Goal: Information Seeking & Learning: Find specific page/section

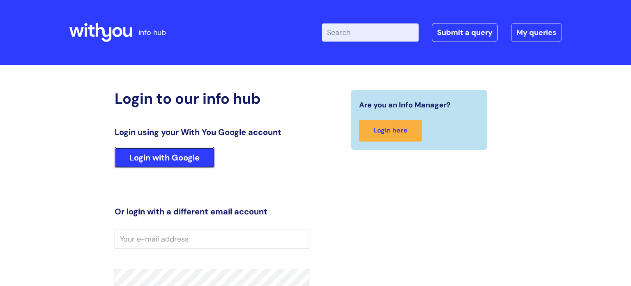
click at [192, 161] on link "Login with Google" at bounding box center [165, 157] width 100 height 21
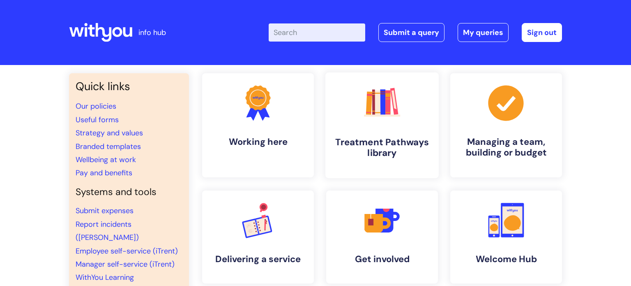
click at [379, 120] on icon ".cls-1{fill:#f89b22;}.cls-1,.cls-2,.cls-3,.cls-4,.cls-5,.cls-6,.cls-7{stroke-wi…" at bounding box center [382, 102] width 41 height 41
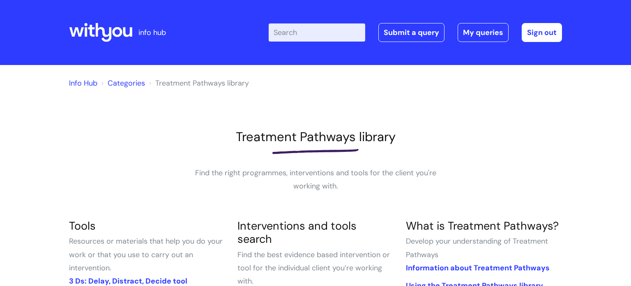
click at [309, 34] on input "Enter your search term here..." at bounding box center [317, 32] width 97 height 18
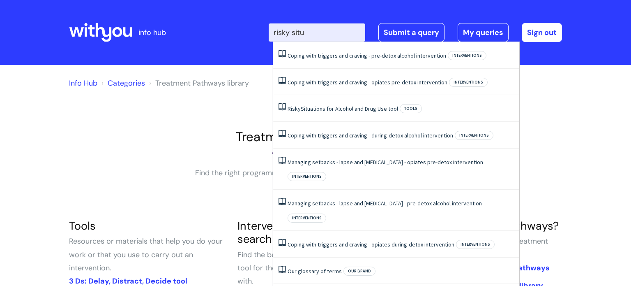
type input "risky situa"
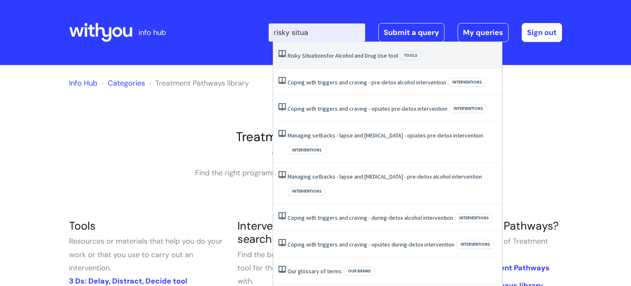
click at [332, 52] on link "Risky Situations for Alcohol and Drug Use tool" at bounding box center [343, 55] width 111 height 7
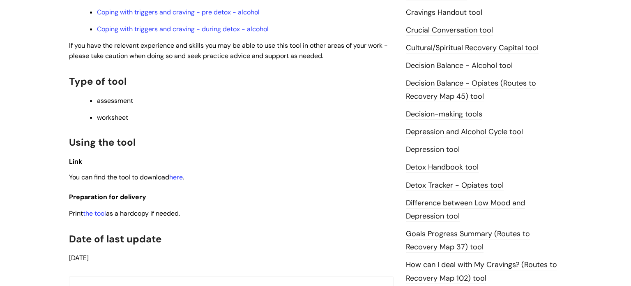
scroll to position [370, 0]
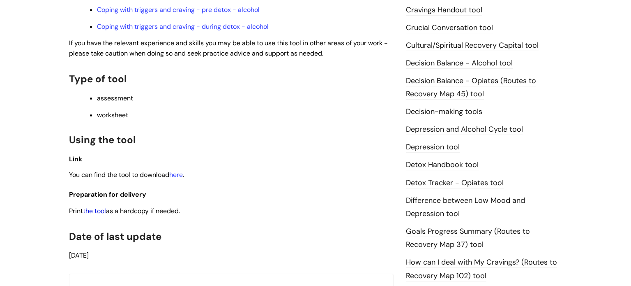
click at [94, 212] on link "the tool" at bounding box center [94, 210] width 23 height 9
